Goal: Task Accomplishment & Management: Complete application form

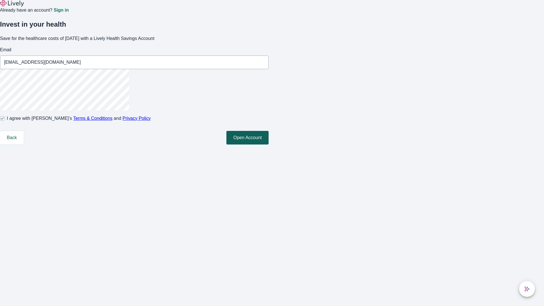
click at [269, 145] on button "Open Account" at bounding box center [247, 138] width 42 height 14
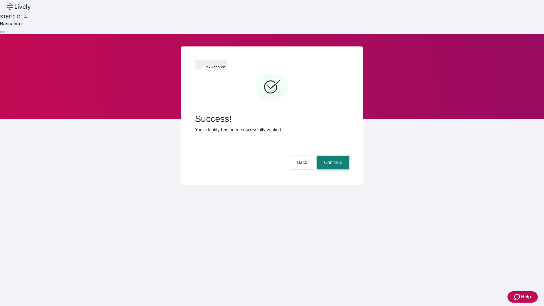
click at [332, 156] on button "Continue" at bounding box center [333, 163] width 32 height 14
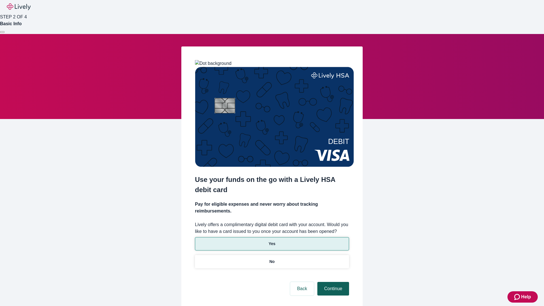
click at [272, 259] on p "No" at bounding box center [271, 262] width 5 height 6
click at [332, 282] on button "Continue" at bounding box center [333, 289] width 32 height 14
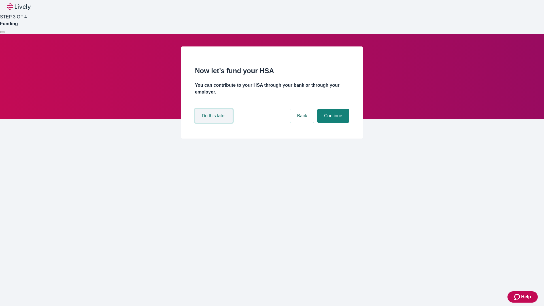
click at [214, 123] on button "Do this later" at bounding box center [214, 116] width 38 height 14
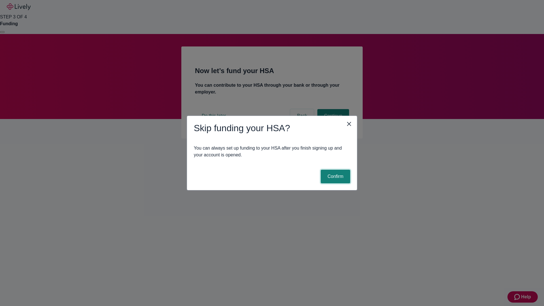
click at [335, 177] on button "Confirm" at bounding box center [335, 177] width 29 height 14
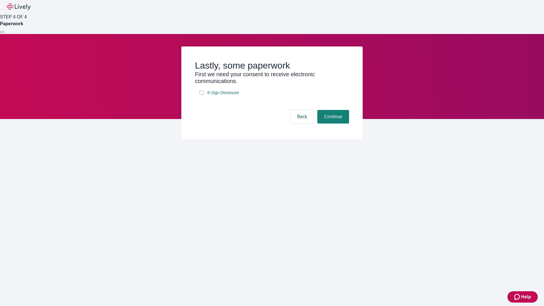
click at [202, 95] on input "E-Sign Disclosure" at bounding box center [201, 92] width 5 height 5
checkbox input "true"
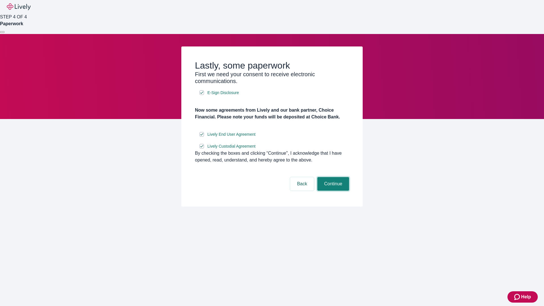
click at [332, 191] on button "Continue" at bounding box center [333, 184] width 32 height 14
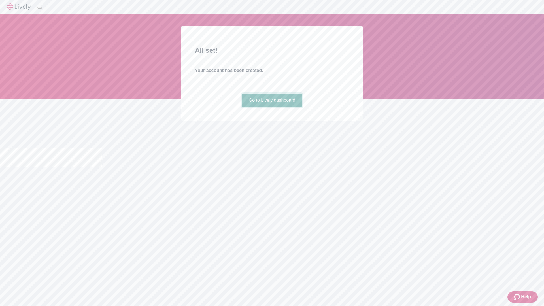
click at [272, 107] on link "Go to Lively dashboard" at bounding box center [272, 101] width 60 height 14
